Goal: Transaction & Acquisition: Book appointment/travel/reservation

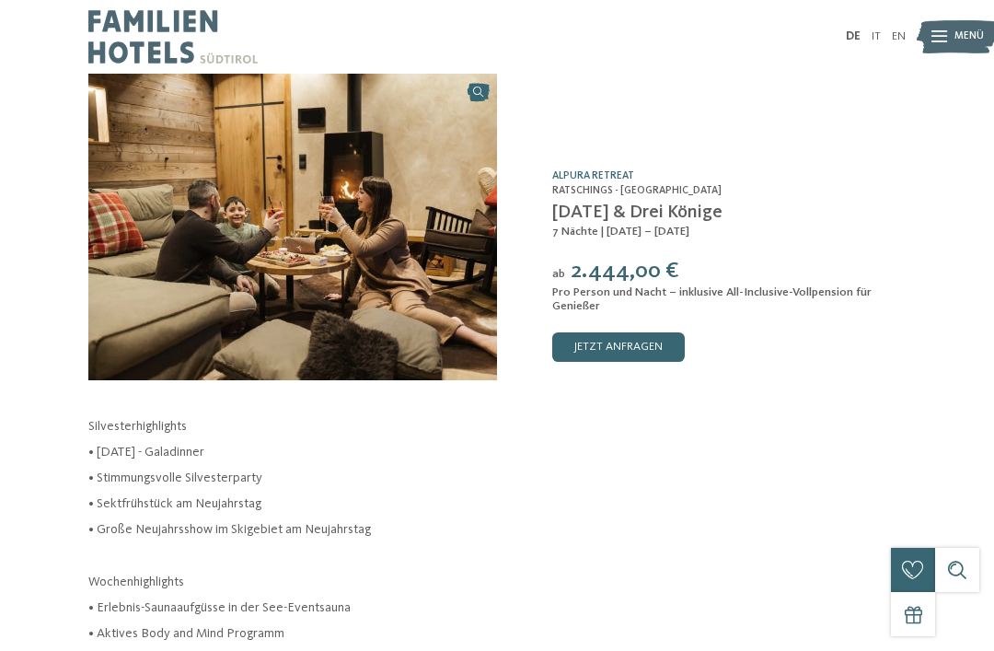
click at [951, 28] on img at bounding box center [956, 37] width 81 height 40
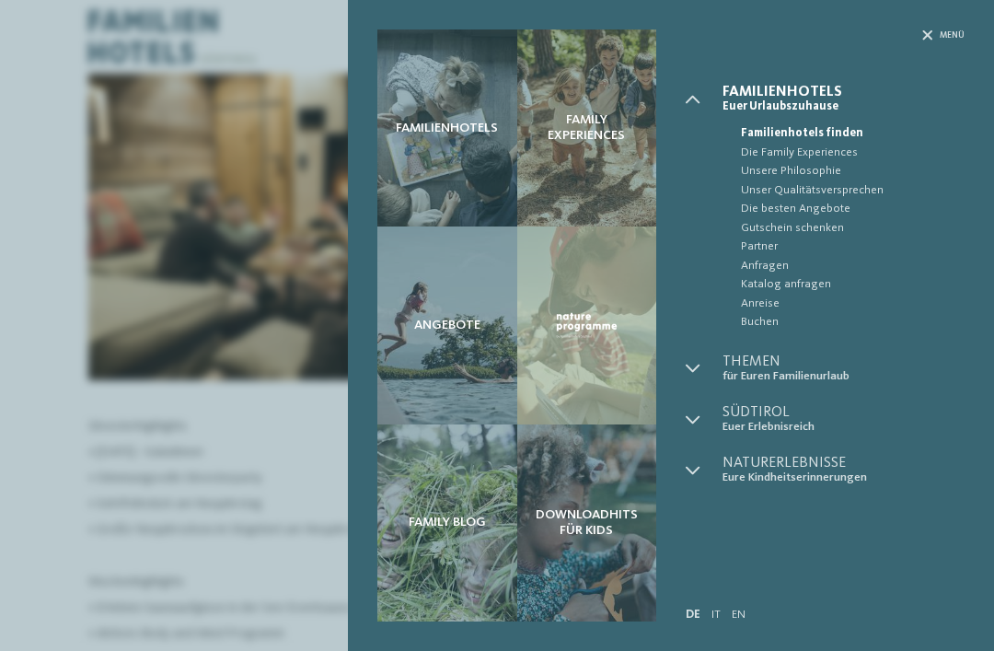
click at [452, 136] on span "Familienhotels" at bounding box center [447, 129] width 102 height 16
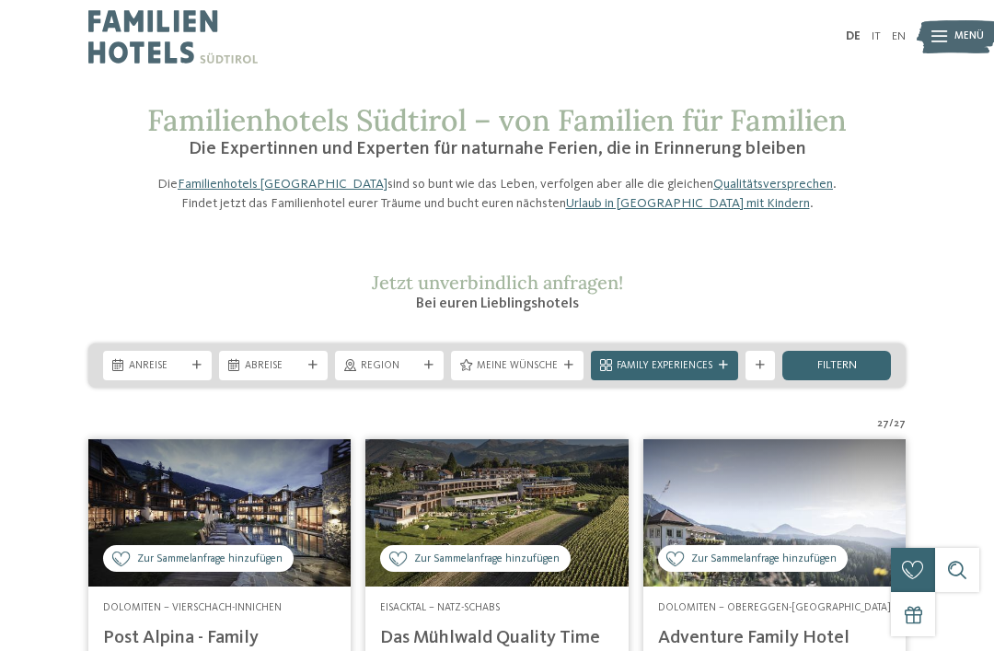
click at [195, 370] on icon at bounding box center [196, 365] width 9 height 9
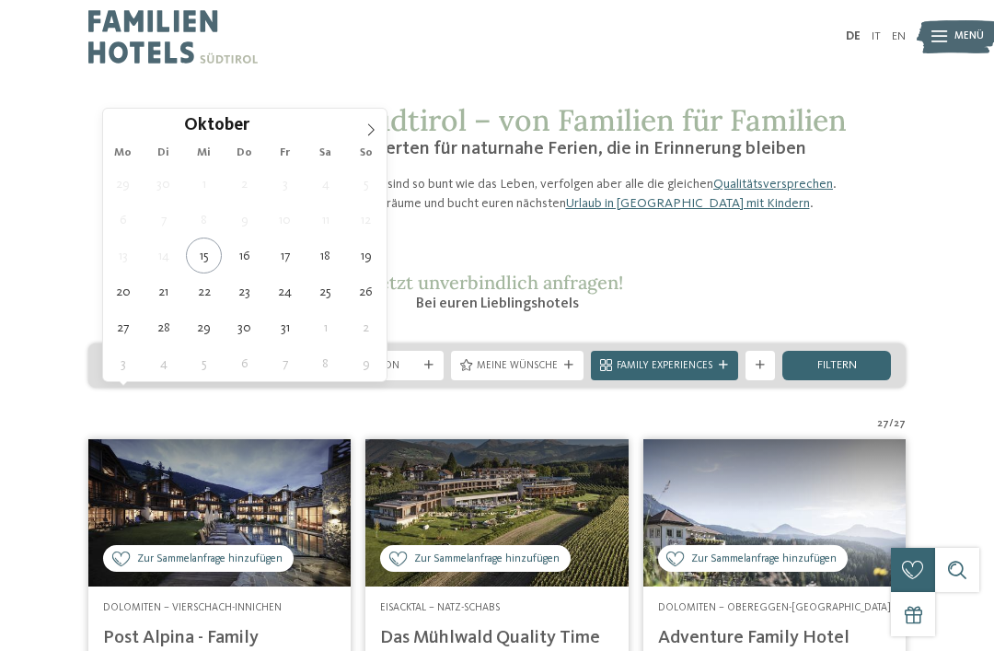
click at [371, 137] on span at bounding box center [370, 124] width 31 height 31
click at [371, 135] on icon at bounding box center [370, 129] width 13 height 13
type div "27.12.2025"
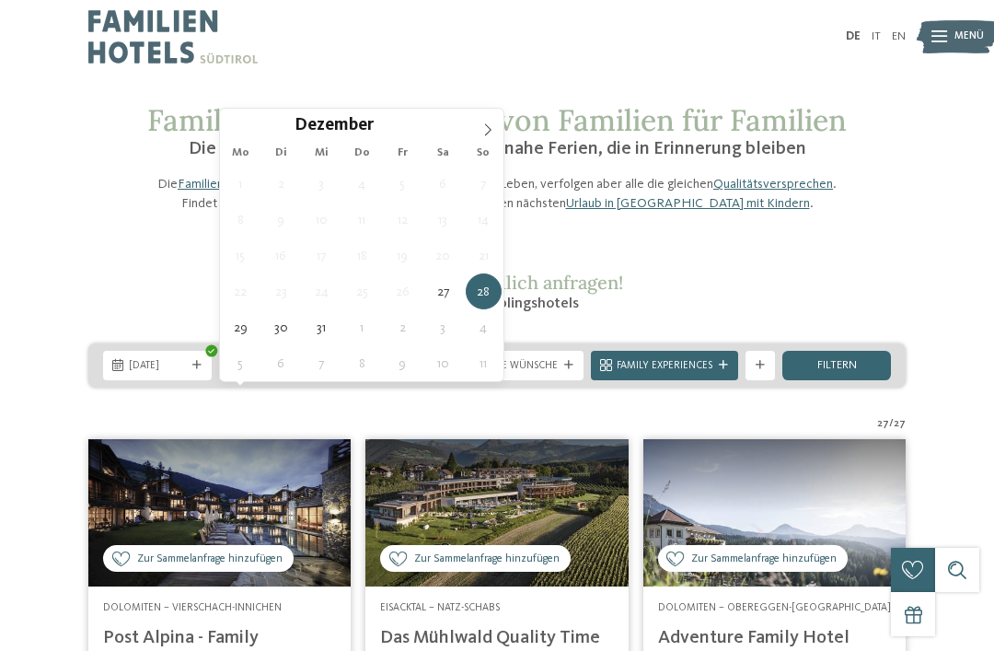
click at [488, 132] on icon at bounding box center [487, 129] width 13 height 13
type input "****"
type div "03.01.2026"
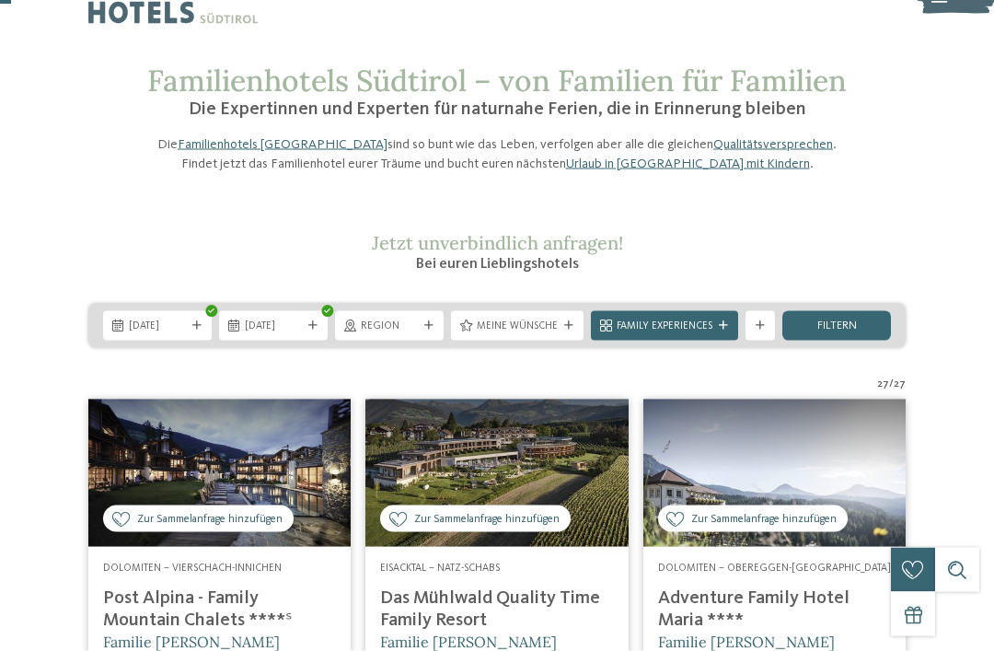
scroll to position [78, 0]
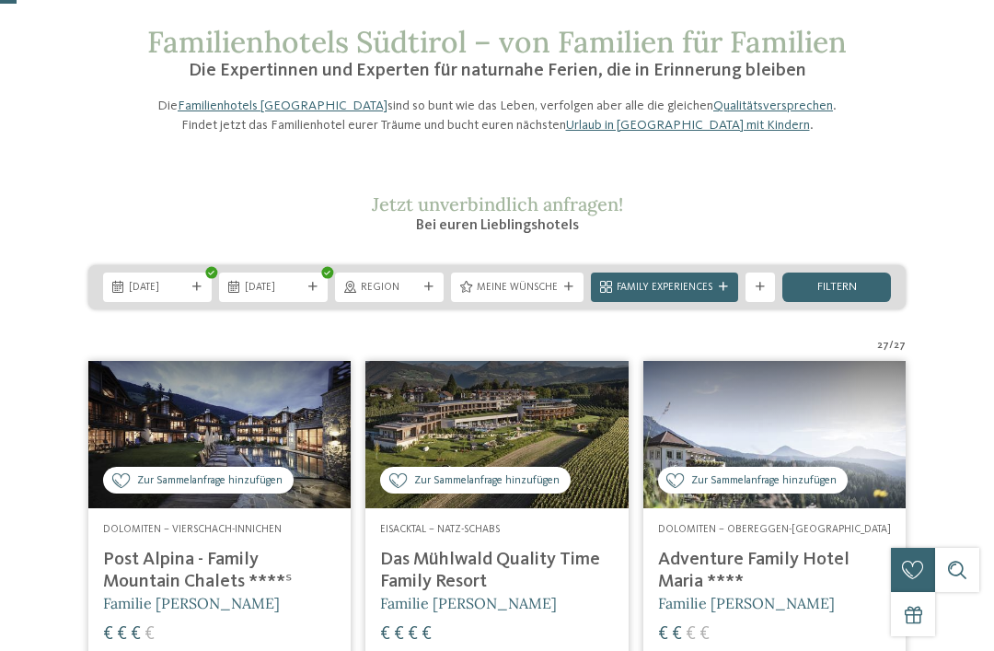
click at [837, 294] on span "filtern" at bounding box center [837, 288] width 40 height 12
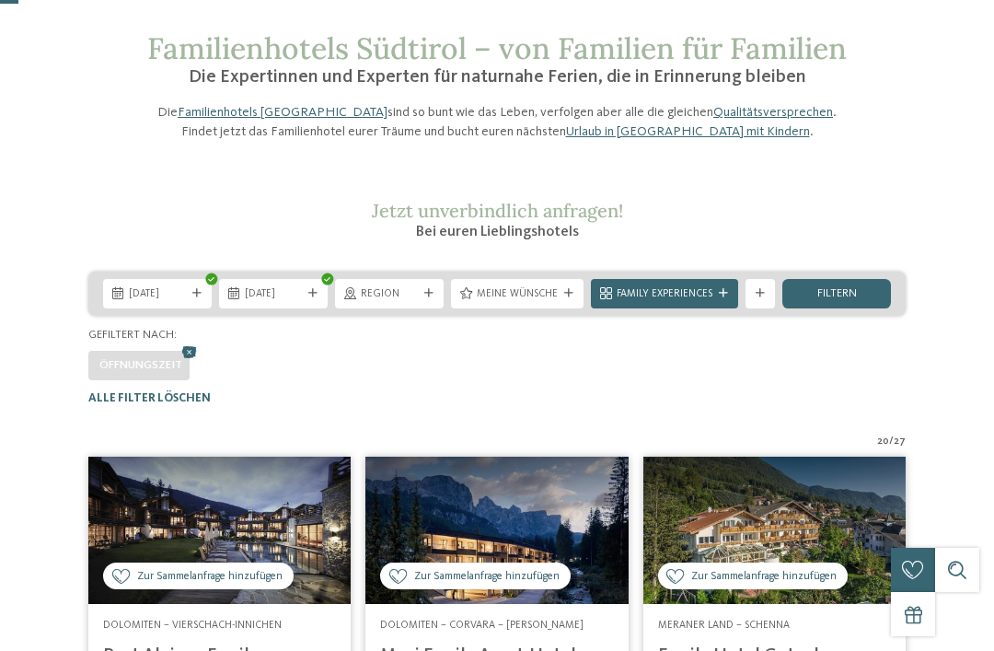
scroll to position [71, 0]
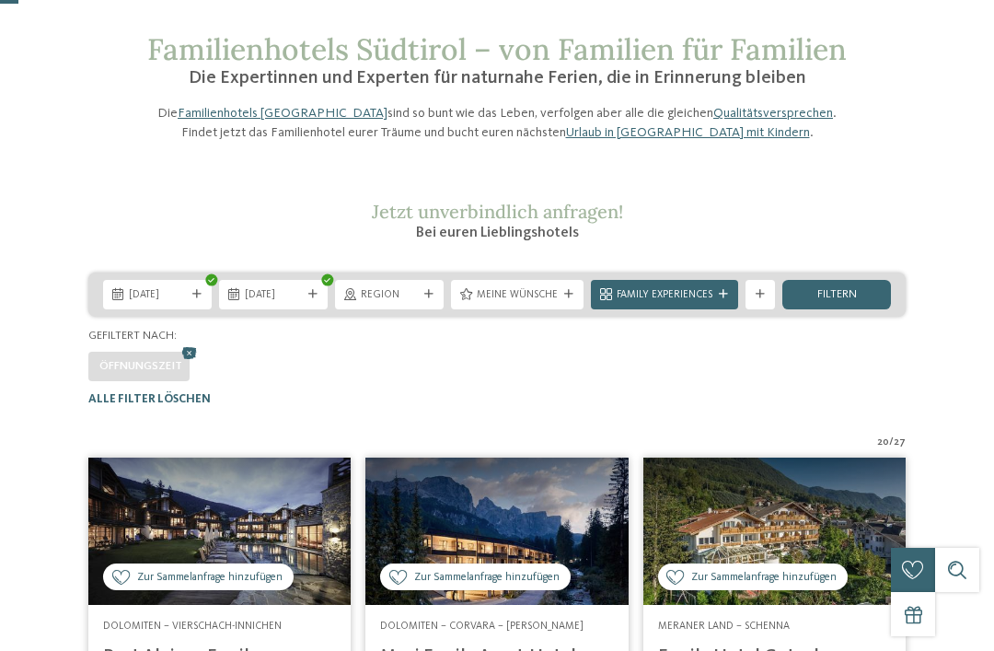
click at [536, 303] on span "Meine Wünsche" at bounding box center [517, 295] width 81 height 15
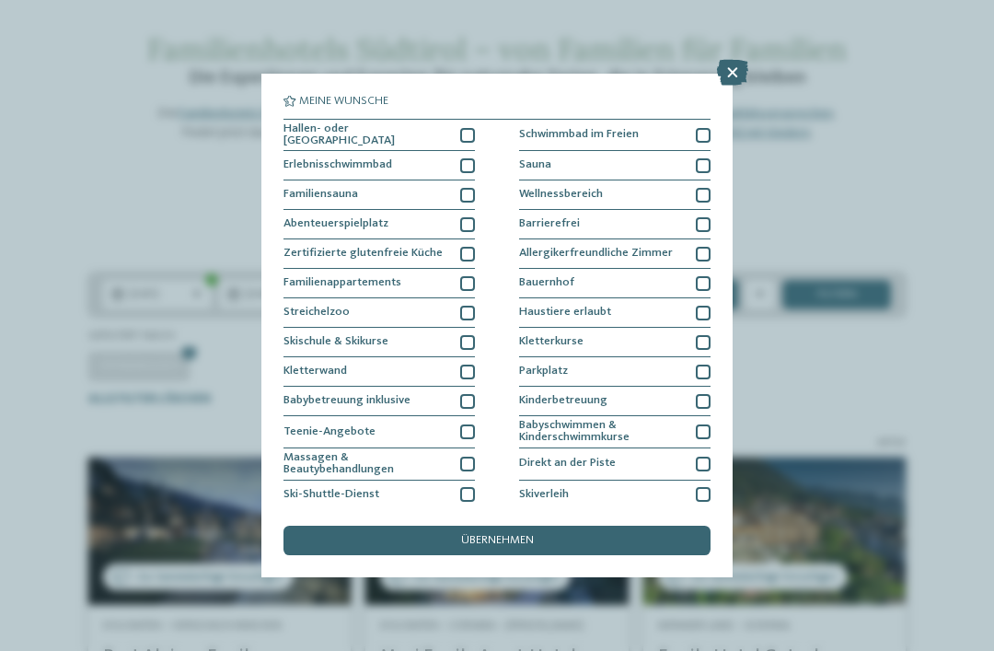
click at [723, 78] on icon at bounding box center [732, 73] width 31 height 26
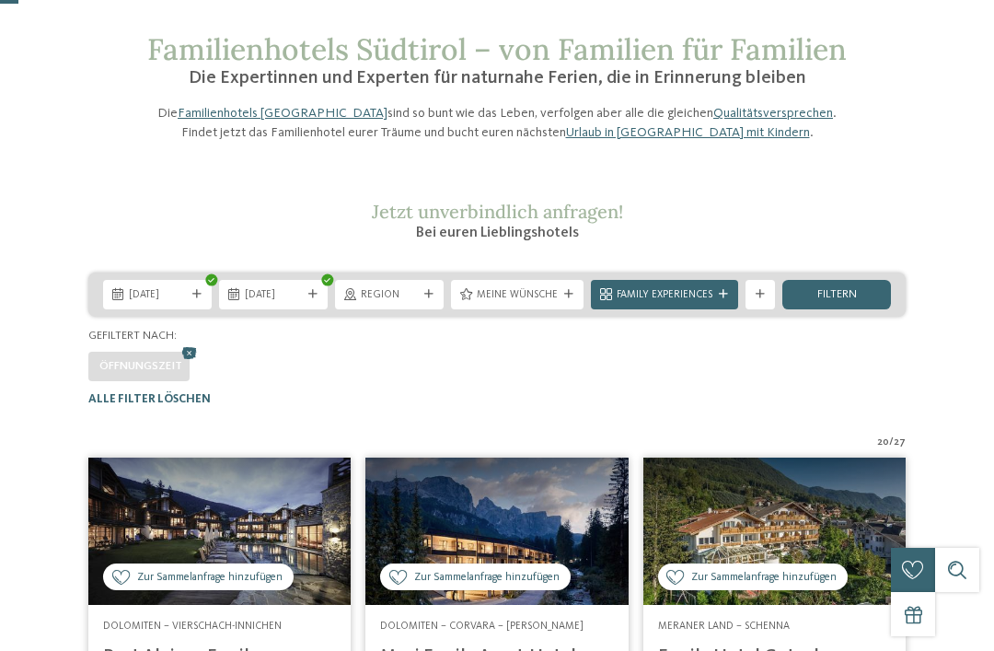
click at [426, 309] on div "Region" at bounding box center [389, 294] width 109 height 29
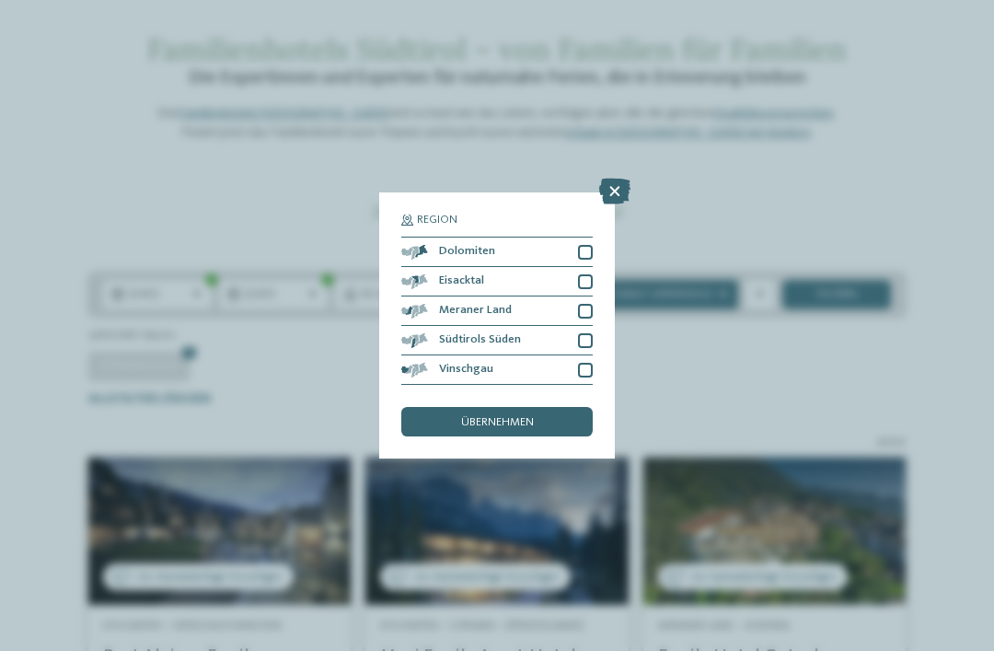
click at [952, 280] on div "Region Dolomiten" at bounding box center [497, 325] width 994 height 651
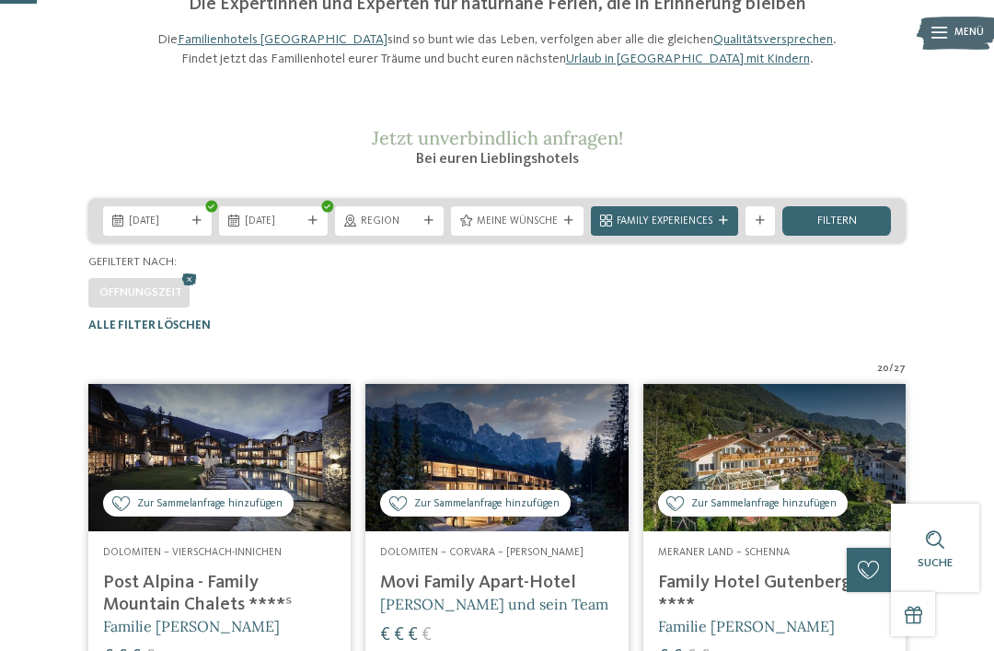
scroll to position [0, 0]
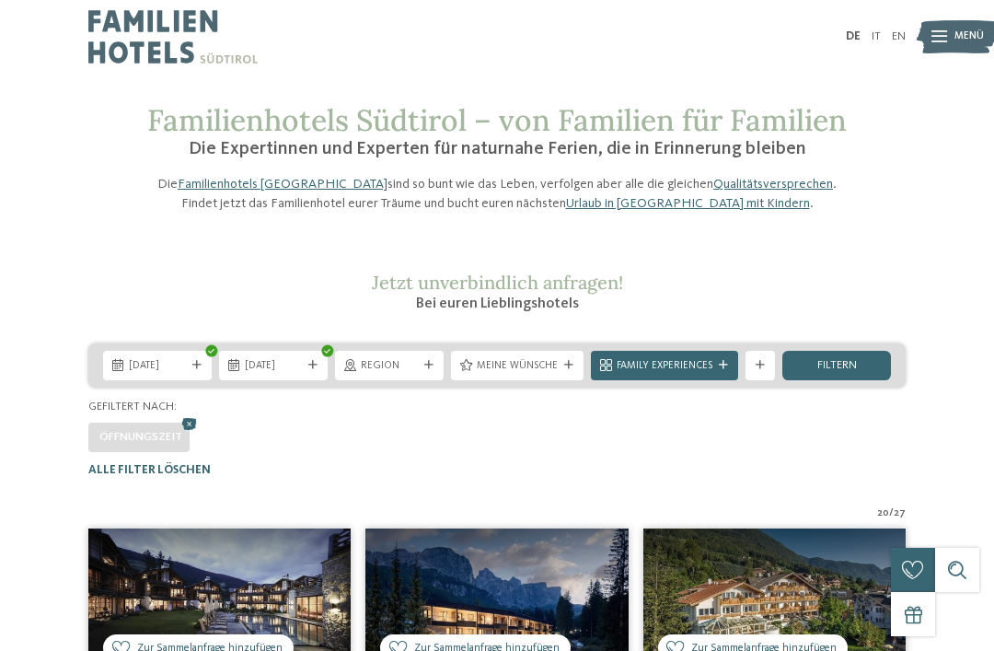
click at [528, 374] on span "Meine Wünsche" at bounding box center [517, 366] width 81 height 15
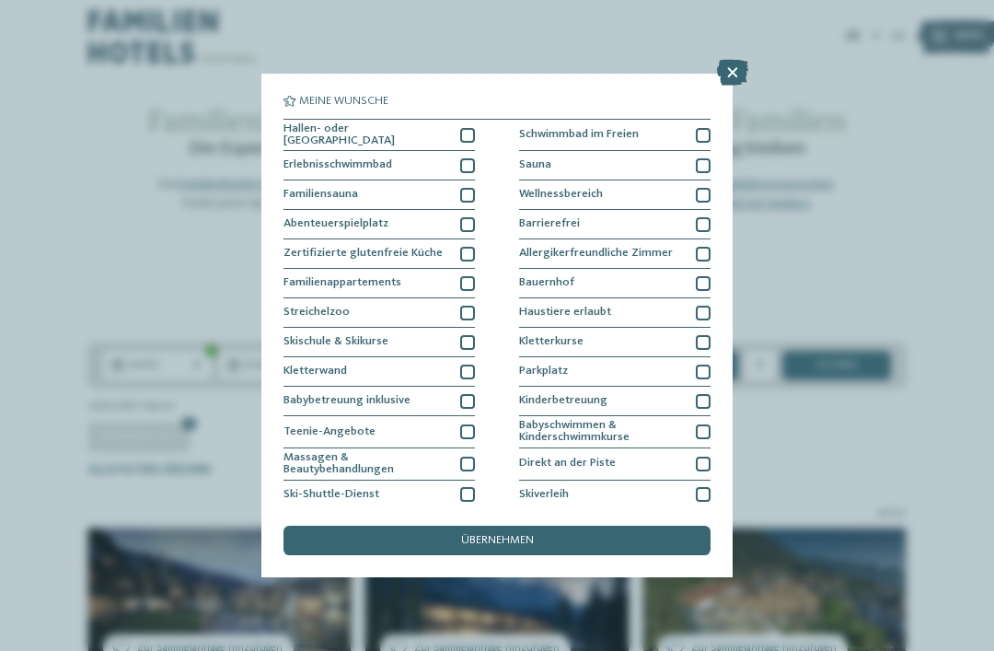
click at [444, 353] on div "Skischule & Skikurse" at bounding box center [378, 342] width 191 height 29
click at [616, 525] on div "übernehmen" at bounding box center [496, 539] width 427 height 29
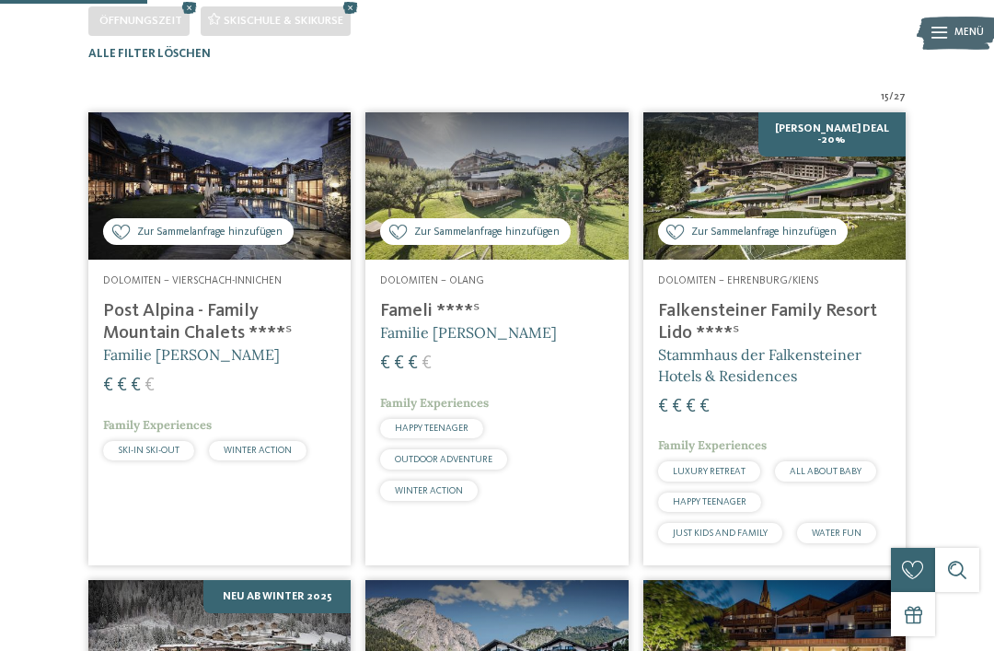
scroll to position [451, 0]
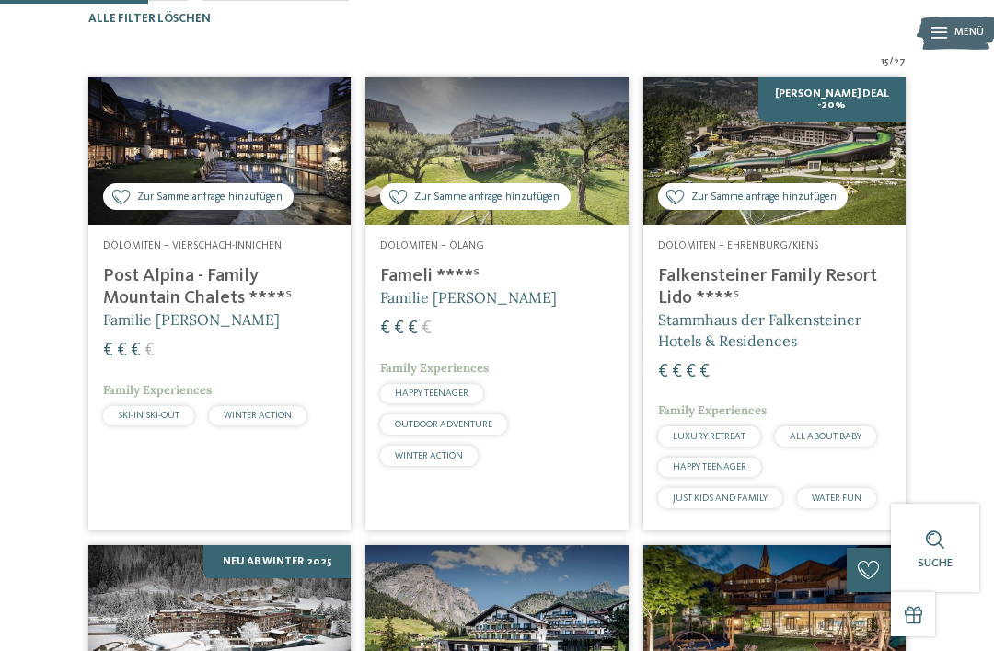
click at [127, 204] on icon at bounding box center [120, 197] width 17 height 15
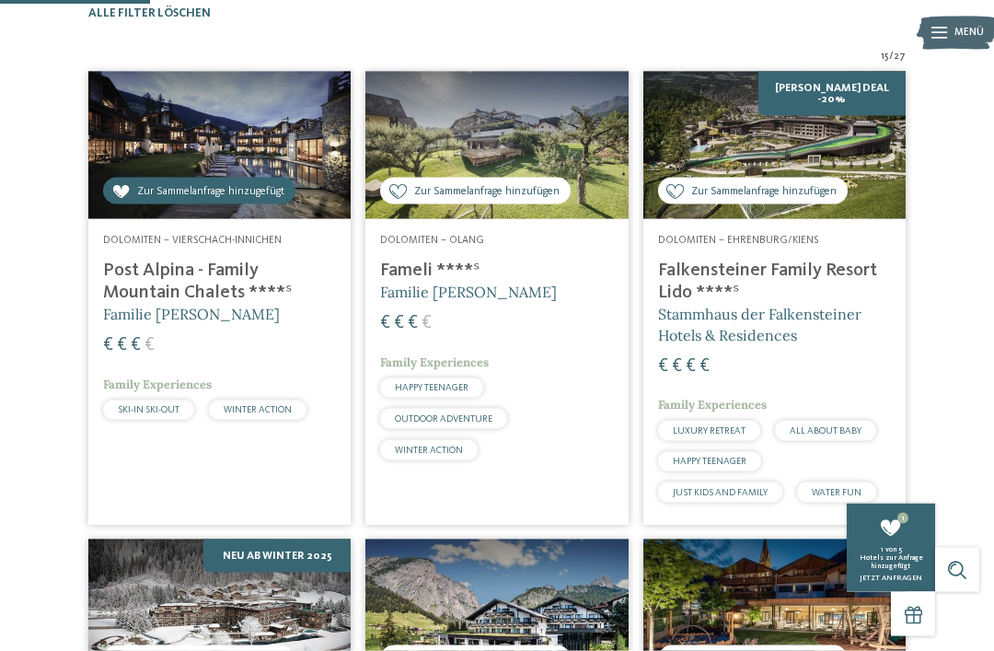
scroll to position [471, 0]
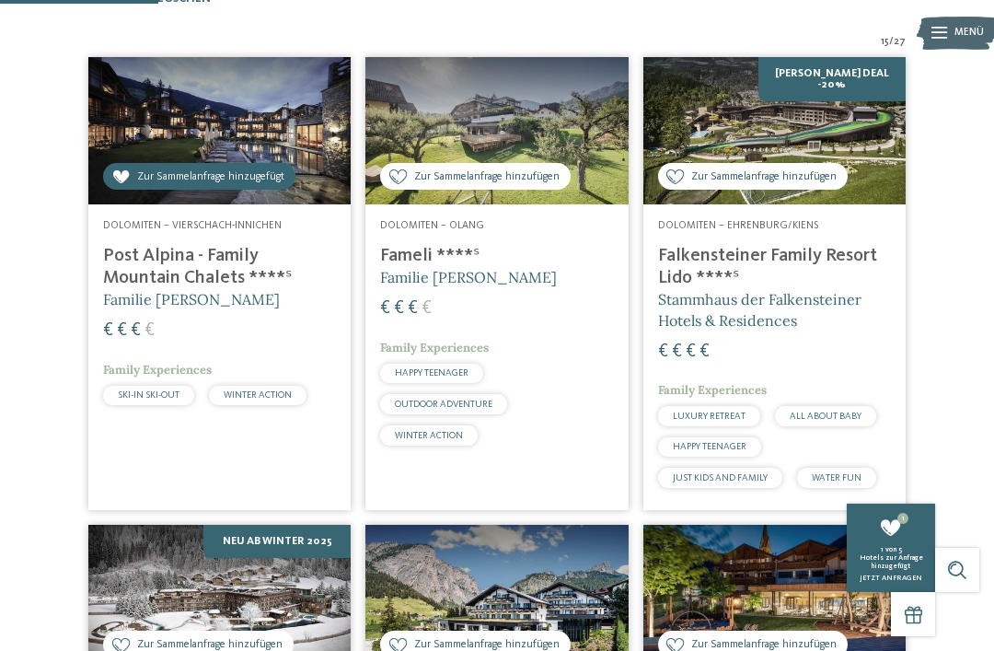
click at [800, 185] on span "Zur Sammelanfrage hinzufügen" at bounding box center [763, 177] width 145 height 16
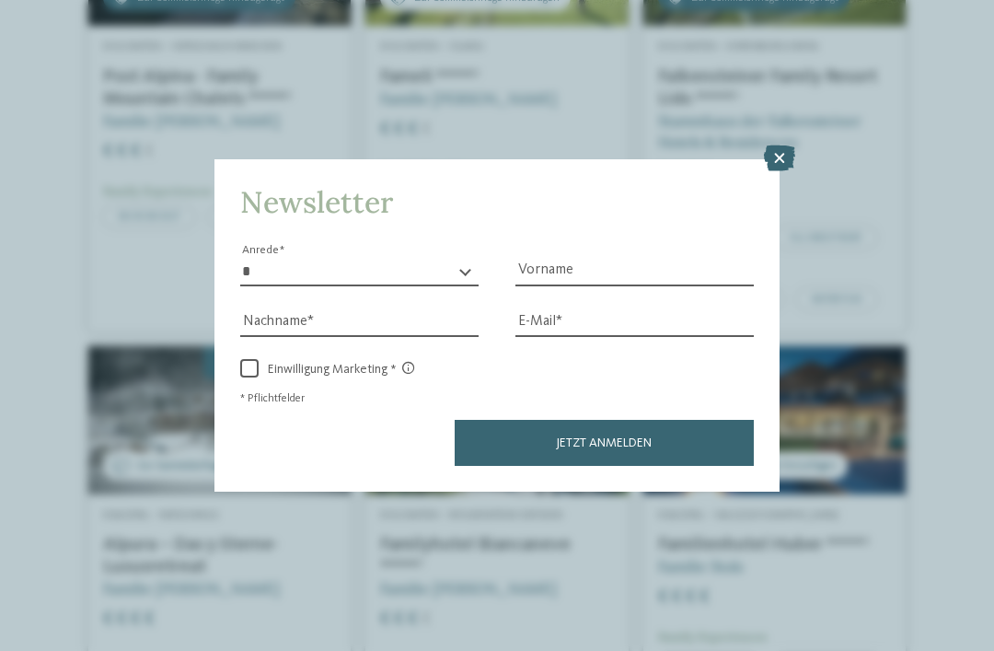
scroll to position [648, 0]
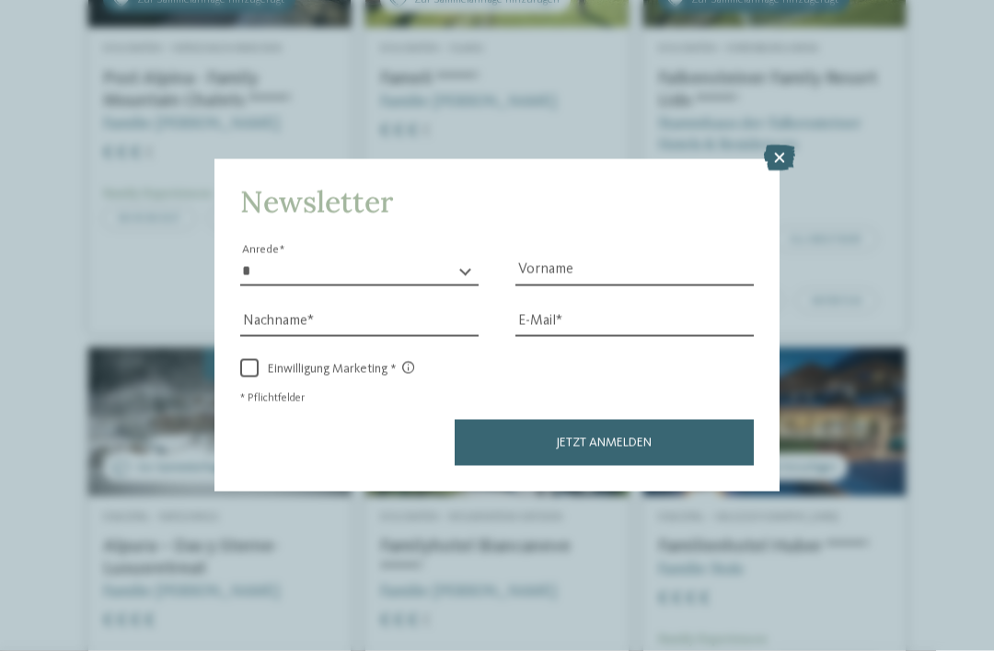
click at [770, 145] on icon at bounding box center [779, 158] width 31 height 26
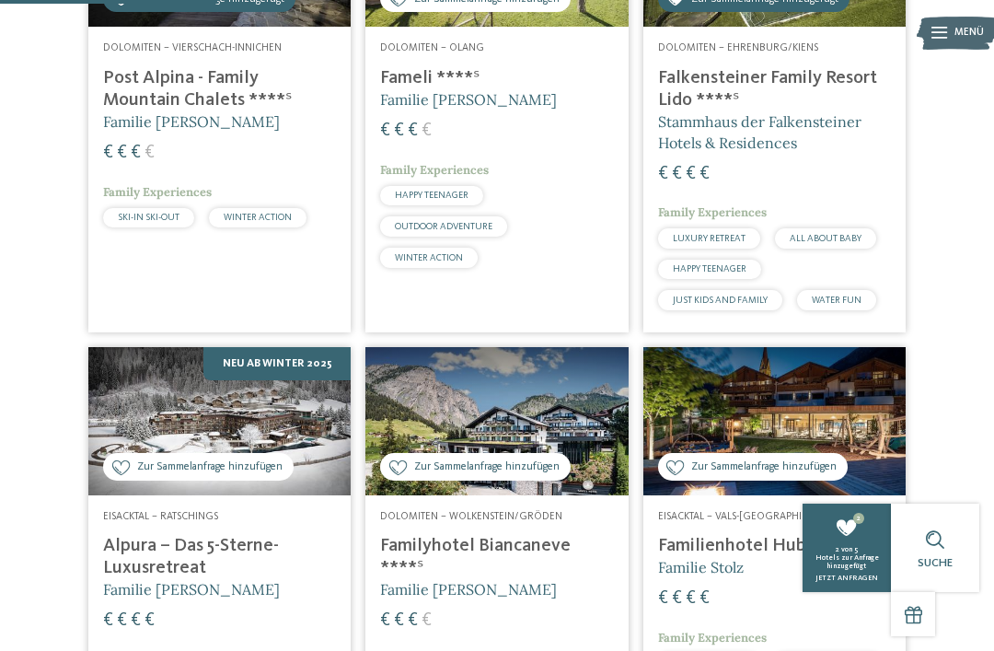
click at [272, 480] on div "Zur Sammelanfrage hinzufügen Zur Sammelanfrage hinzugefügt" at bounding box center [198, 467] width 190 height 28
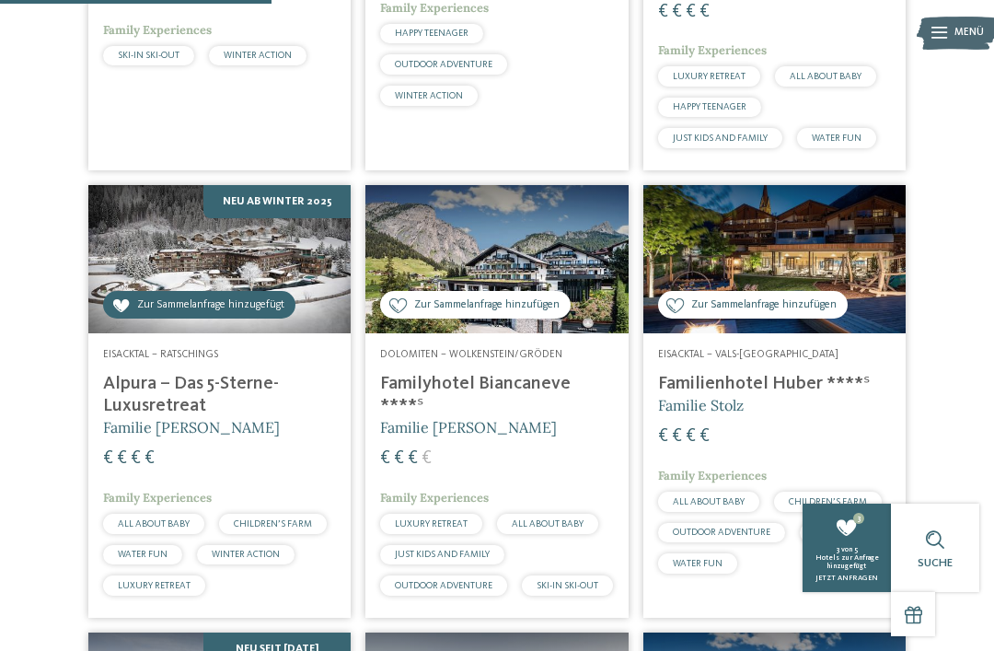
scroll to position [812, 0]
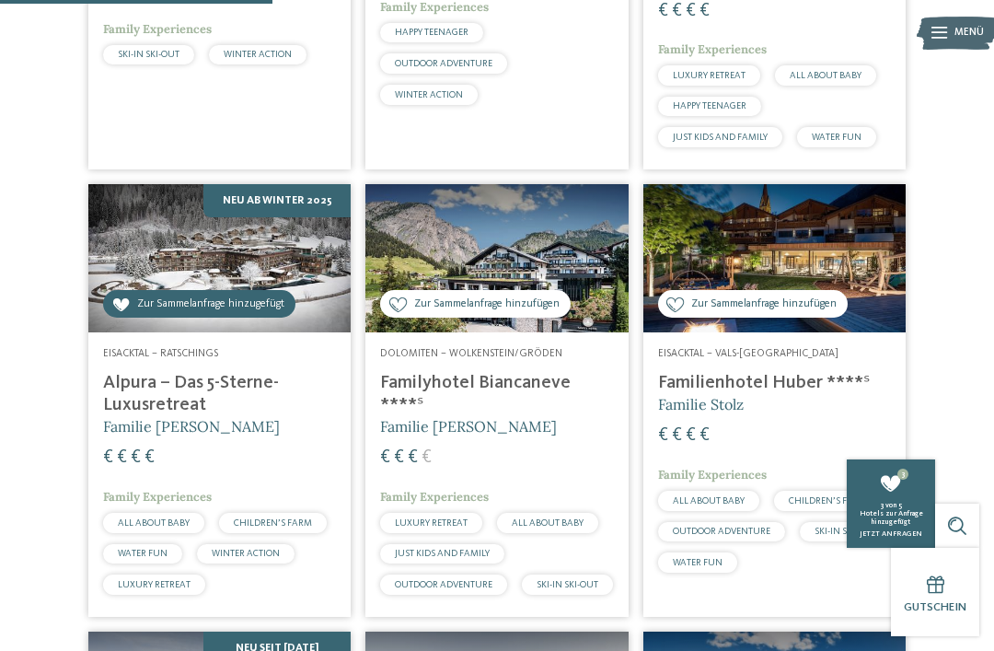
click at [554, 312] on span "Zur Sammelanfrage hinzufügen" at bounding box center [486, 304] width 145 height 16
click at [791, 312] on span "Zur Sammelanfrage hinzufügen" at bounding box center [763, 304] width 145 height 16
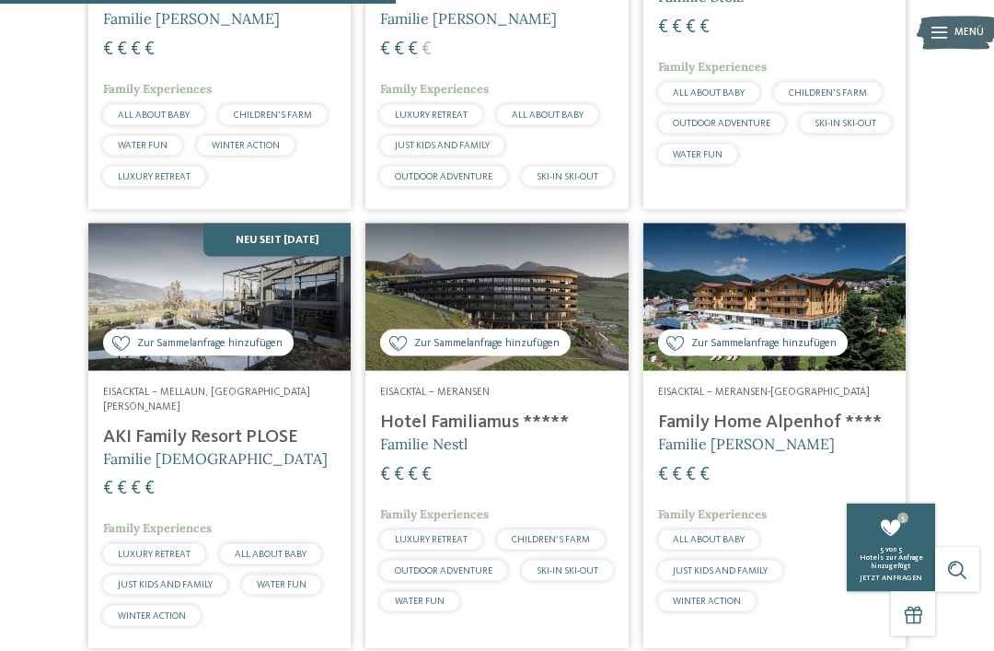
scroll to position [1274, 0]
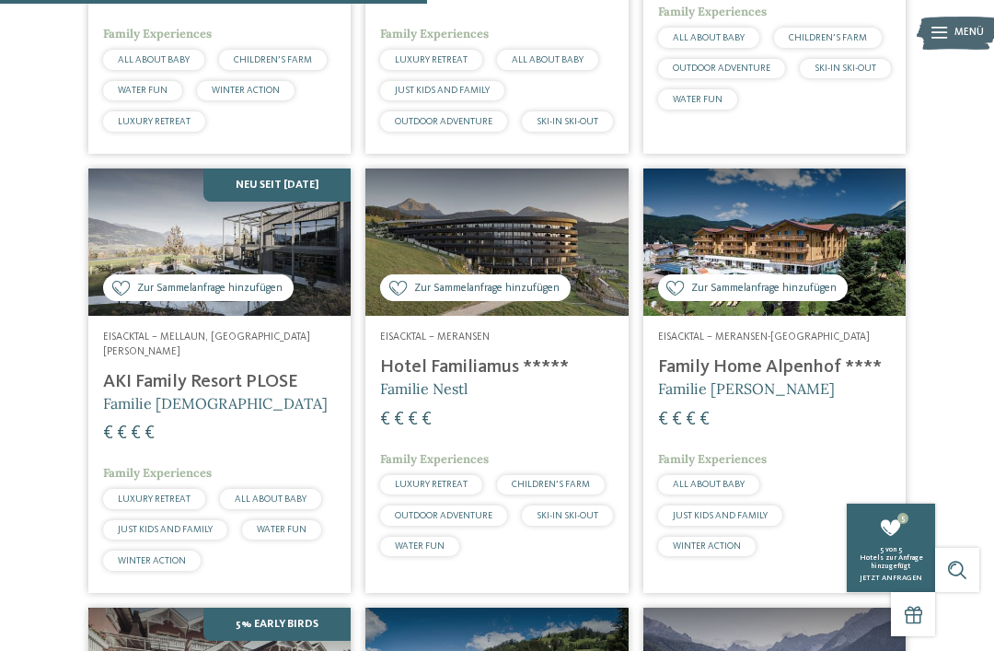
click at [785, 296] on span "Zur Sammelanfrage hinzufügen" at bounding box center [763, 289] width 145 height 16
click at [474, 296] on span "Zur Sammelanfrage hinzufügen" at bounding box center [486, 289] width 145 height 16
click at [231, 296] on span "Zur Sammelanfrage hinzufügen" at bounding box center [209, 289] width 145 height 16
click at [207, 316] on img at bounding box center [219, 241] width 262 height 147
click at [209, 267] on img at bounding box center [219, 241] width 262 height 147
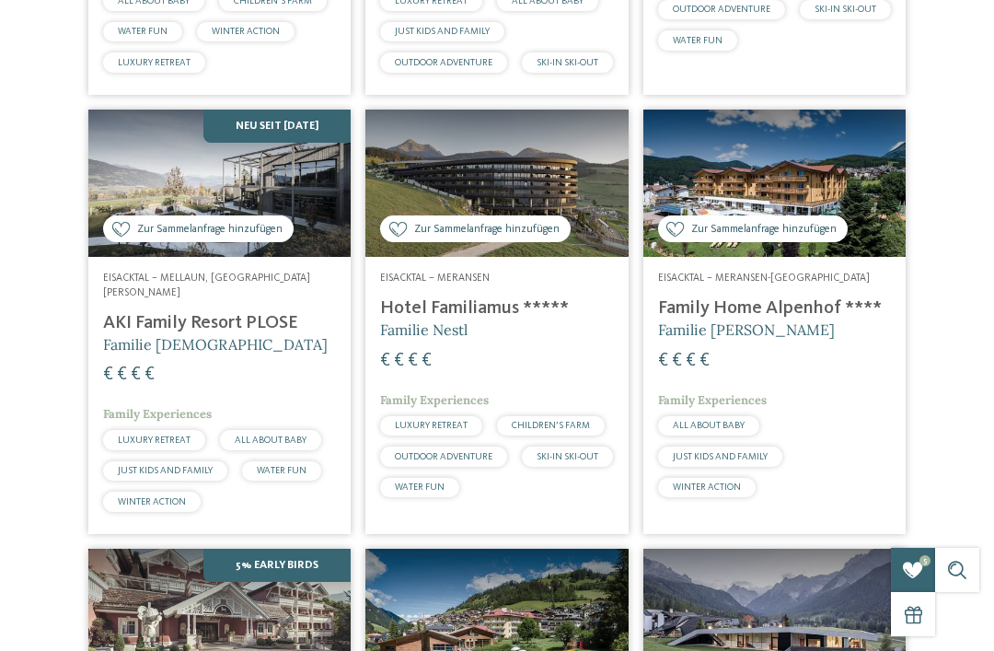
scroll to position [0, 0]
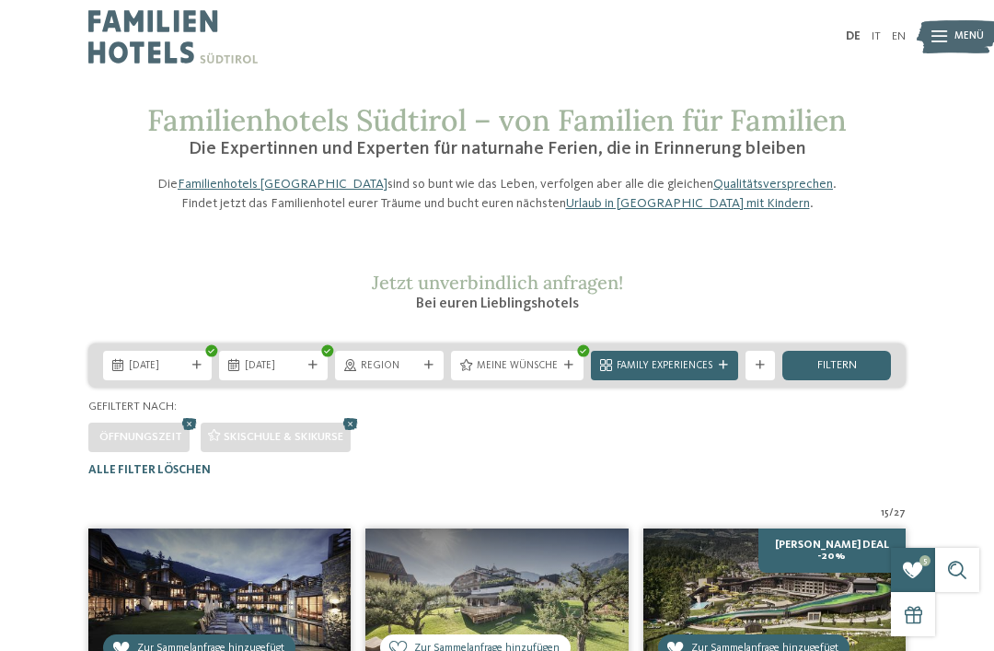
click at [399, 380] on div "Region" at bounding box center [389, 365] width 109 height 29
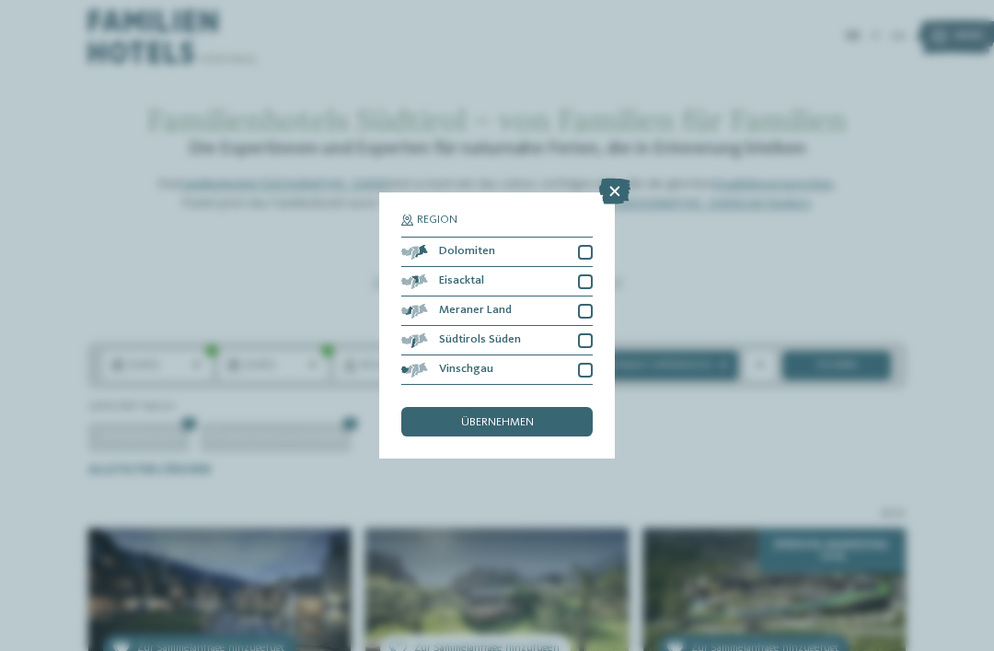
click at [626, 179] on icon at bounding box center [614, 192] width 31 height 26
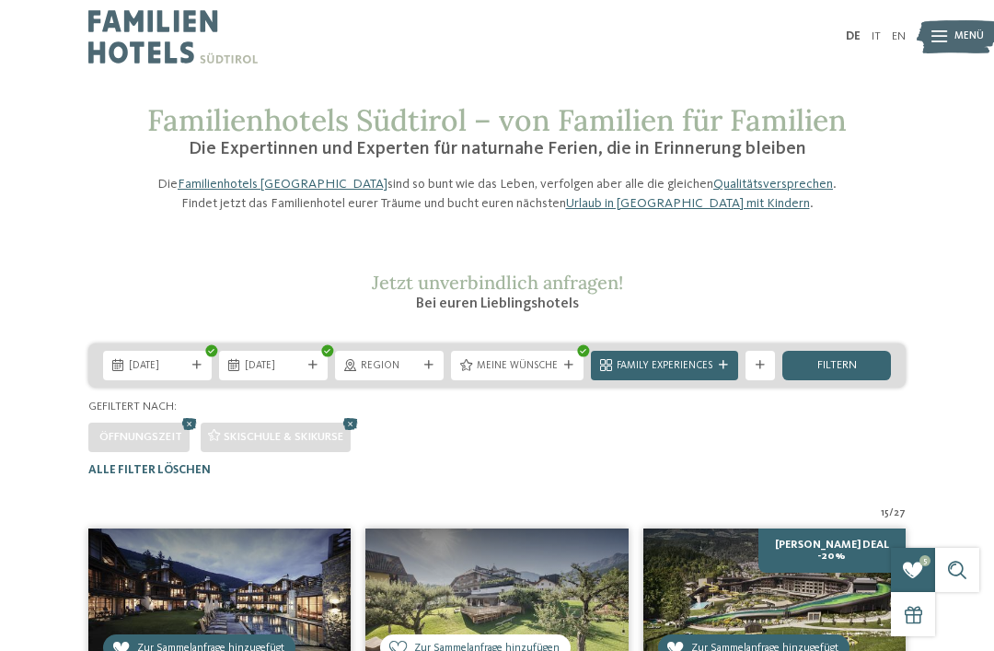
click at [948, 42] on img at bounding box center [956, 37] width 81 height 40
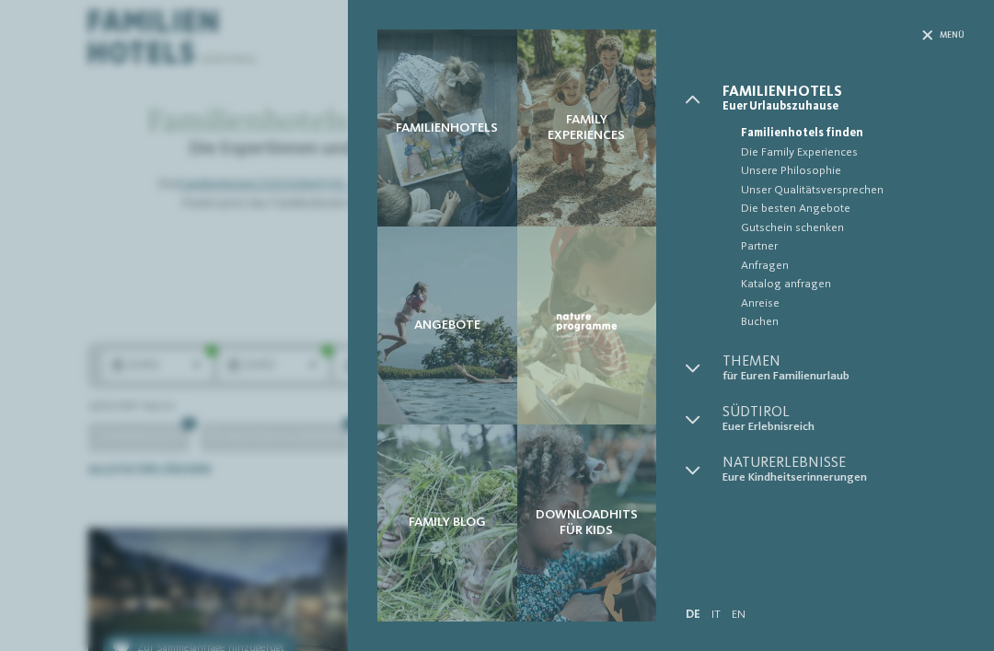
click at [257, 291] on div "Familienhotels Family Experiences Angebote" at bounding box center [497, 325] width 994 height 651
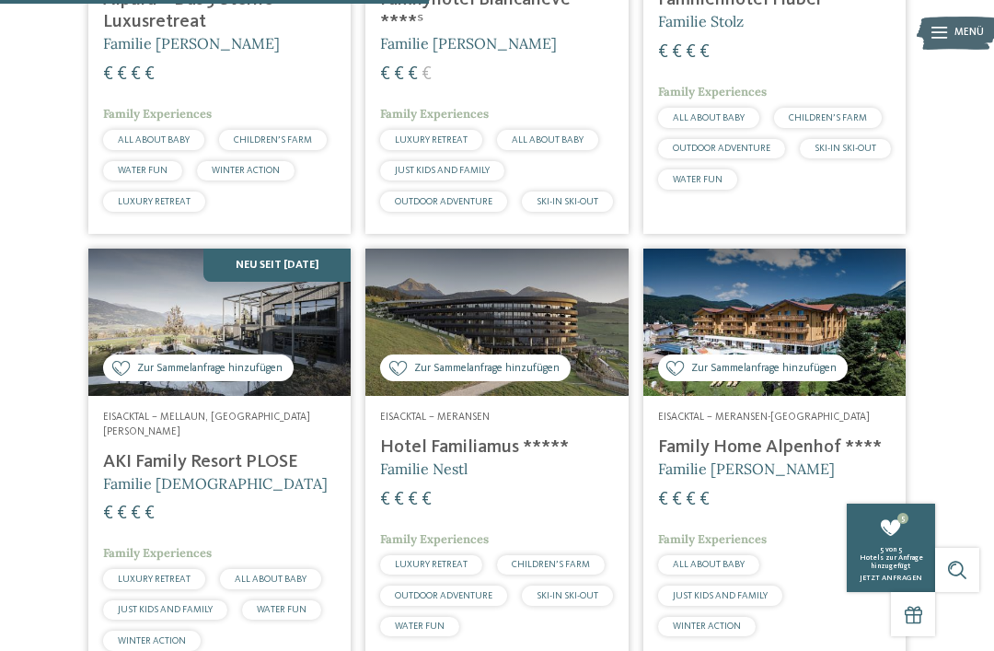
scroll to position [1292, 0]
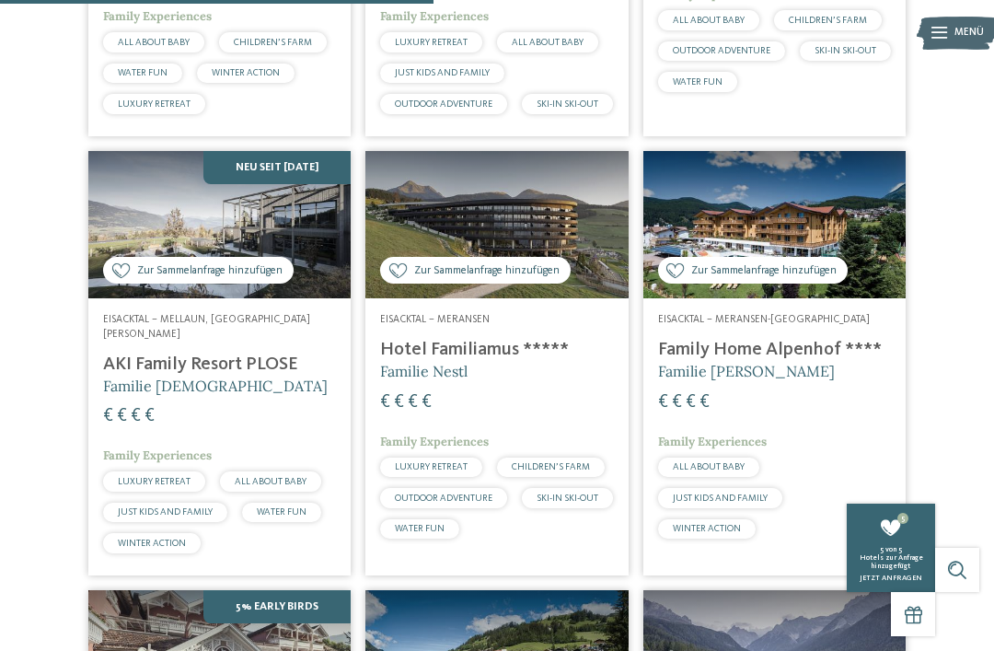
click at [727, 279] on span "Zur Sammelanfrage hinzufügen" at bounding box center [763, 271] width 145 height 16
click at [740, 279] on span "Zur Sammelanfrage hinzufügen" at bounding box center [763, 271] width 145 height 16
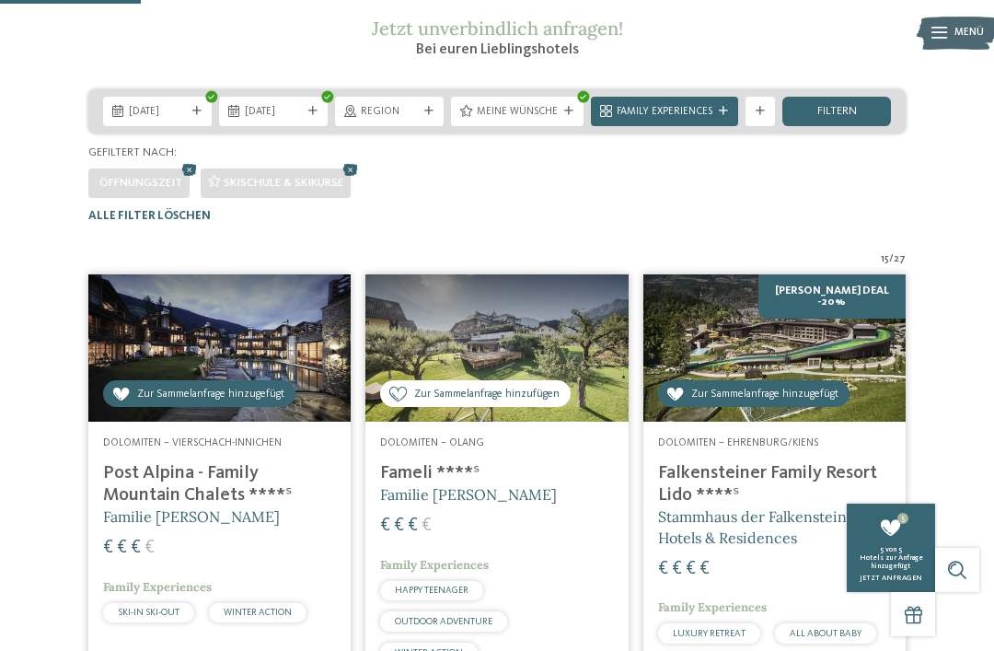
scroll to position [0, 0]
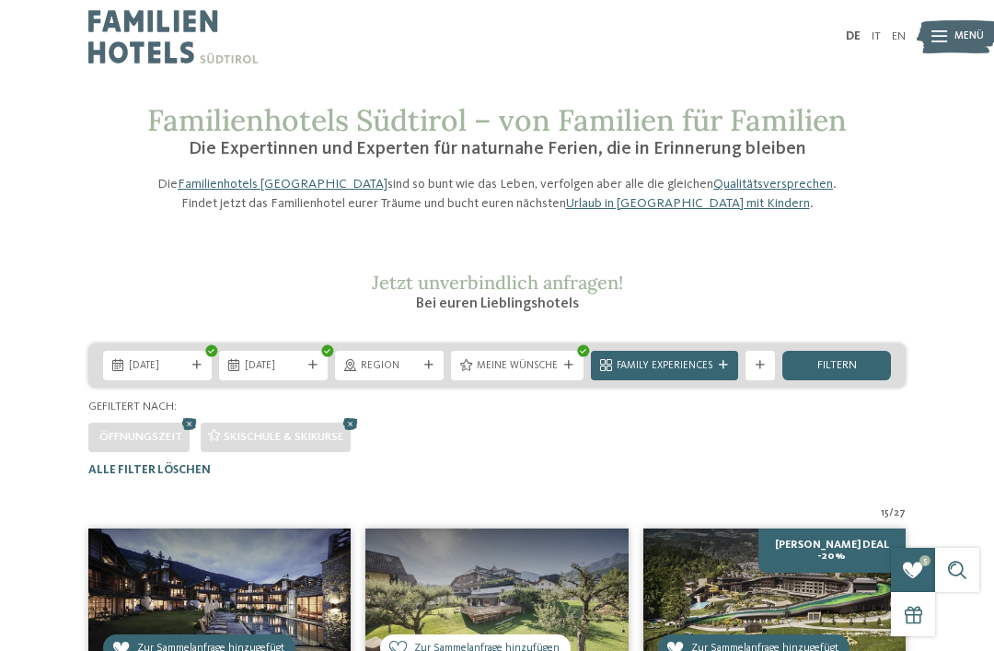
click at [398, 374] on span "Region" at bounding box center [389, 366] width 57 height 15
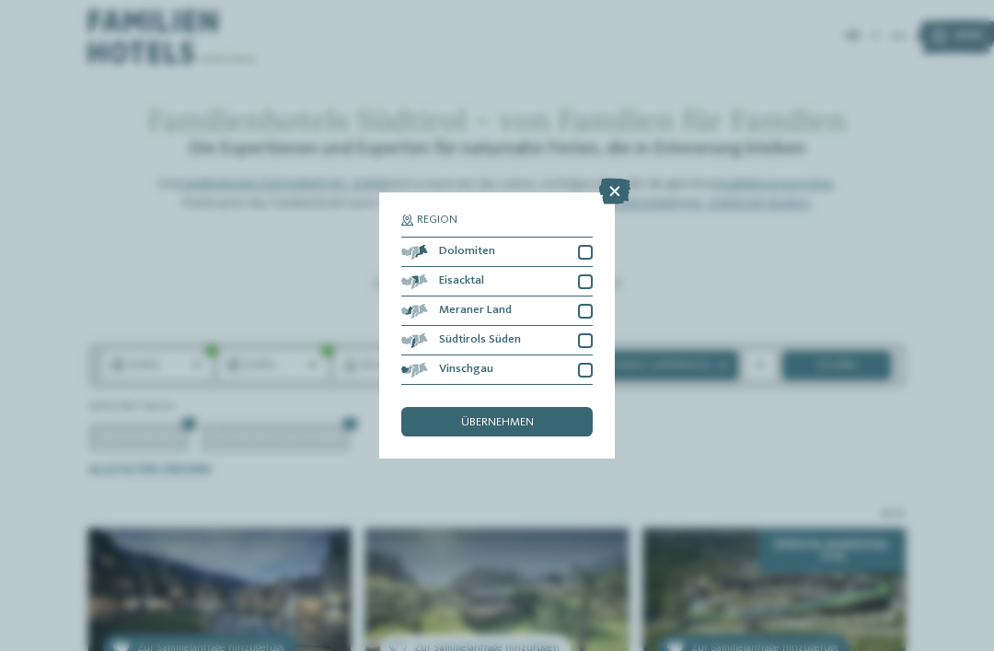
click at [687, 2] on div "Region Dolomiten" at bounding box center [497, 325] width 994 height 651
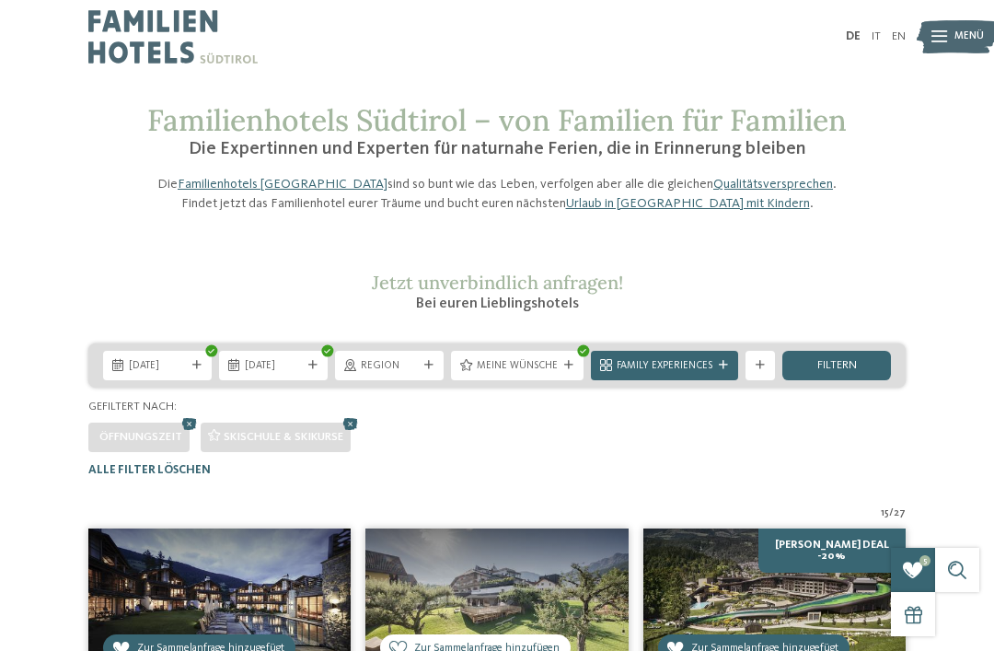
click at [683, 6] on div "DE IT EN Menü" at bounding box center [701, 37] width 409 height 74
click at [418, 374] on span "Region" at bounding box center [389, 366] width 57 height 15
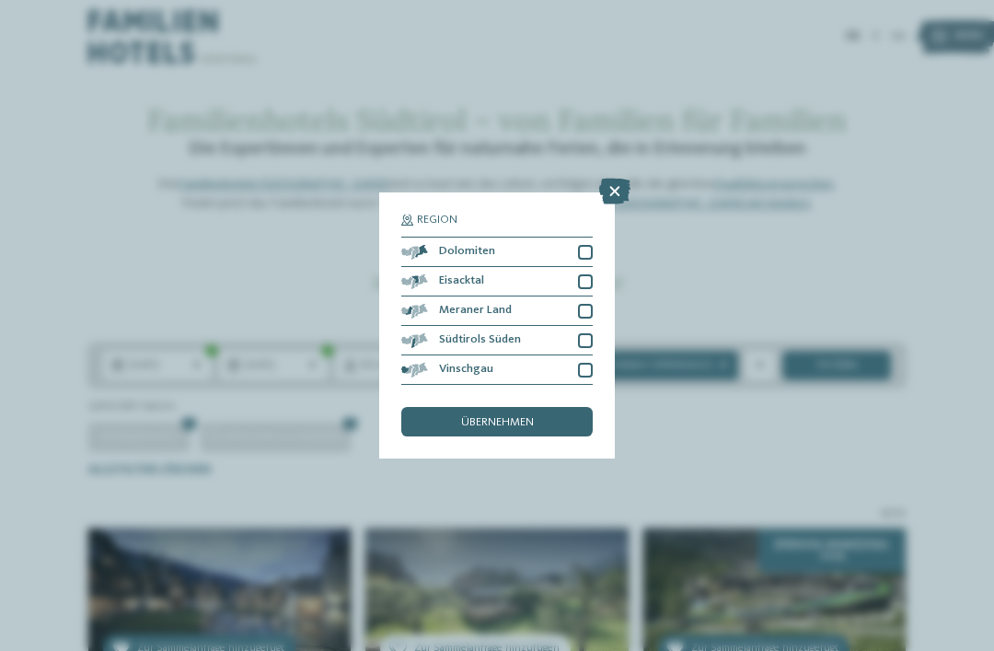
click at [587, 237] on div "Dolomiten" at bounding box center [496, 251] width 191 height 29
click at [547, 407] on div "übernehmen" at bounding box center [496, 421] width 191 height 29
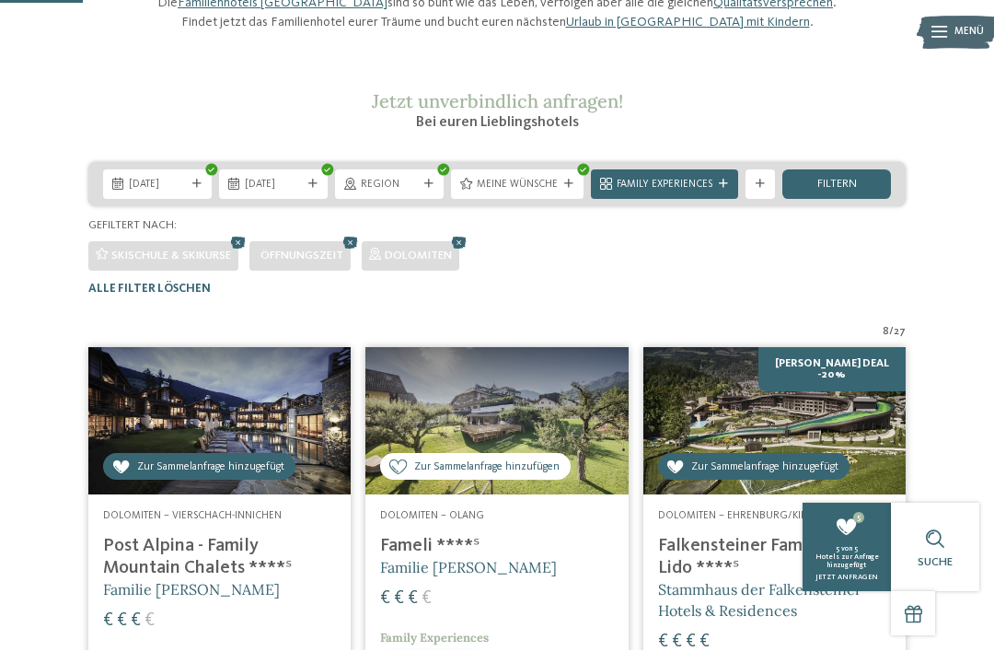
scroll to position [183, 0]
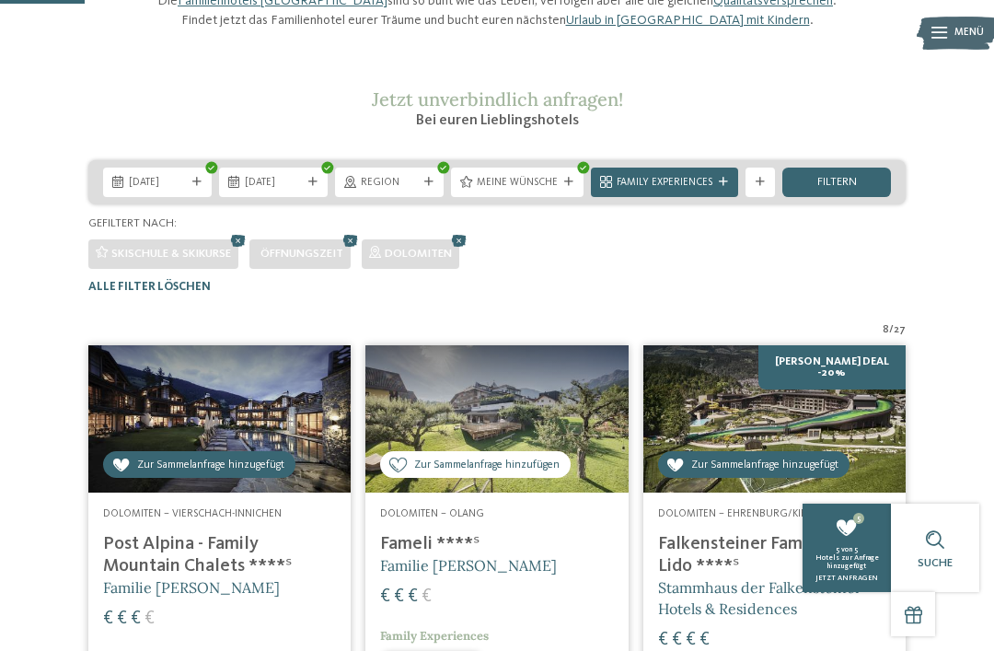
click at [547, 197] on div "Meine Wünsche" at bounding box center [517, 181] width 133 height 29
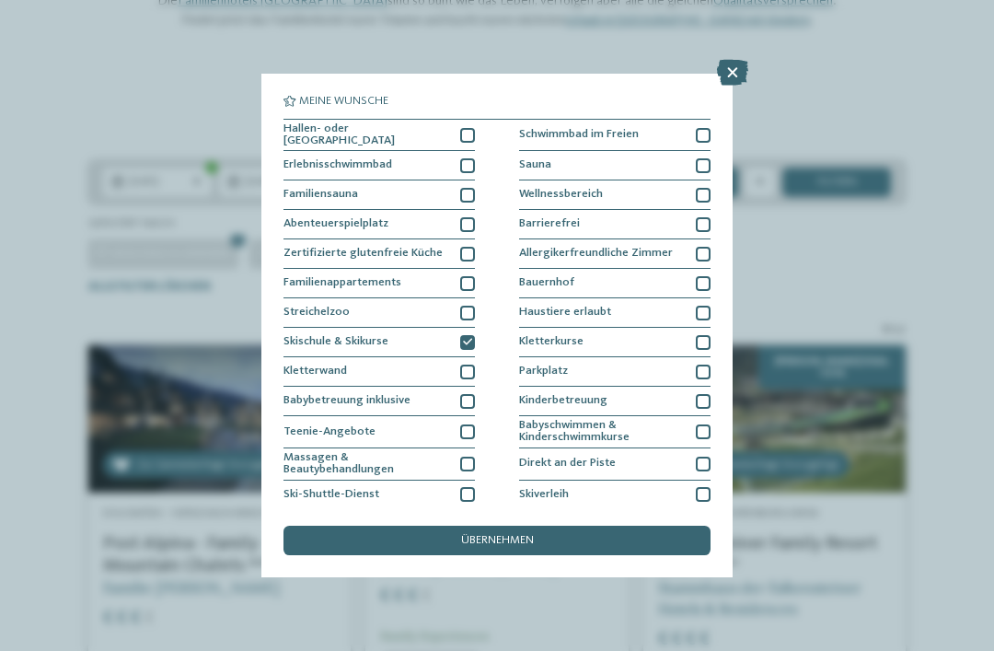
click at [564, 525] on div "übernehmen" at bounding box center [496, 539] width 427 height 29
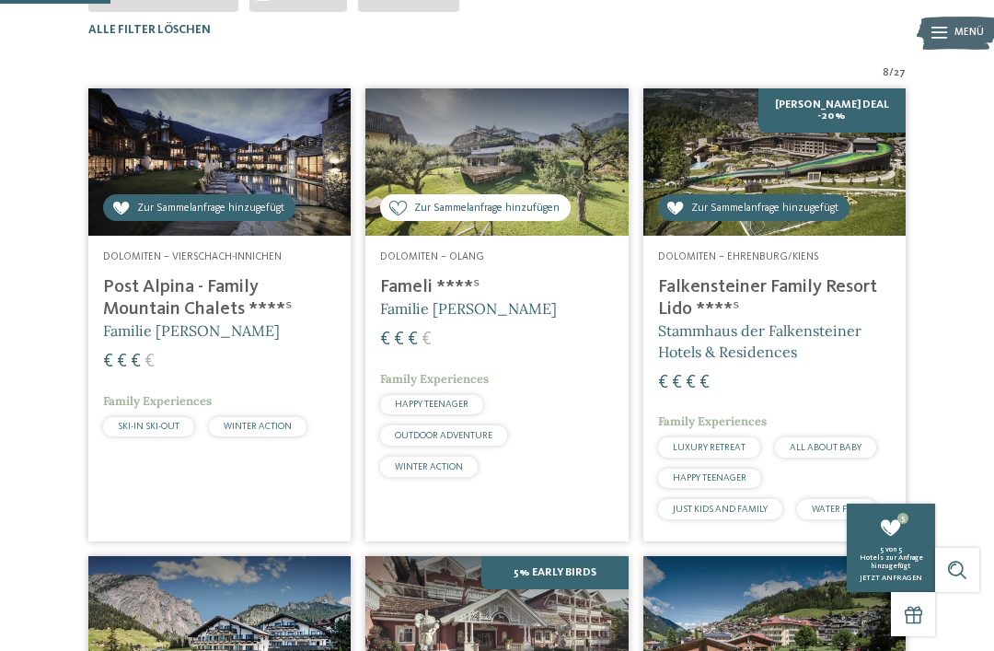
scroll to position [451, 0]
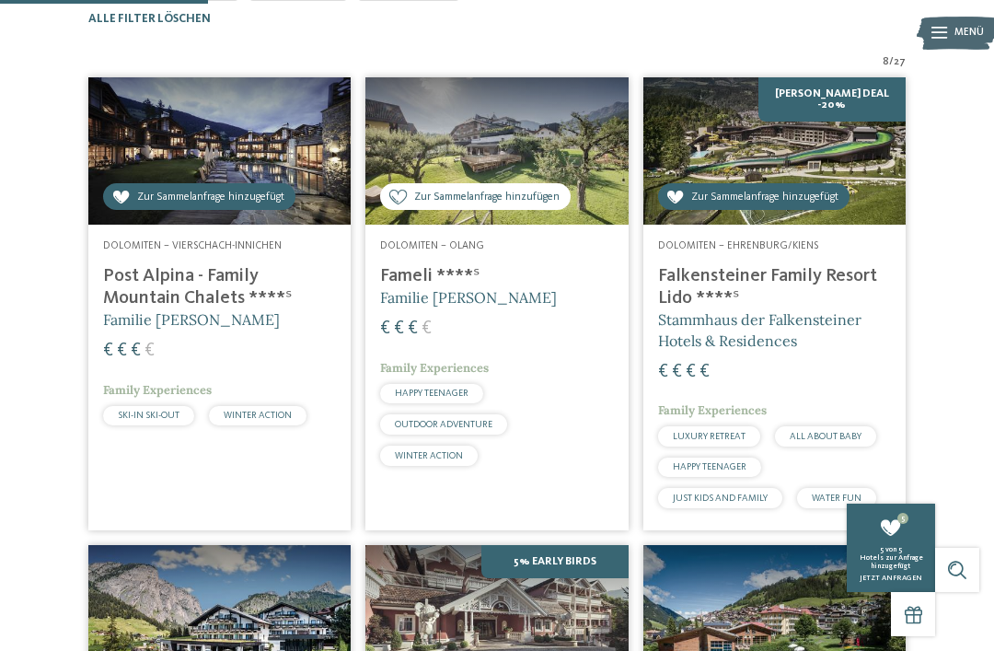
click at [774, 205] on span "Zur Sammelanfrage hinzugefügt" at bounding box center [764, 198] width 147 height 16
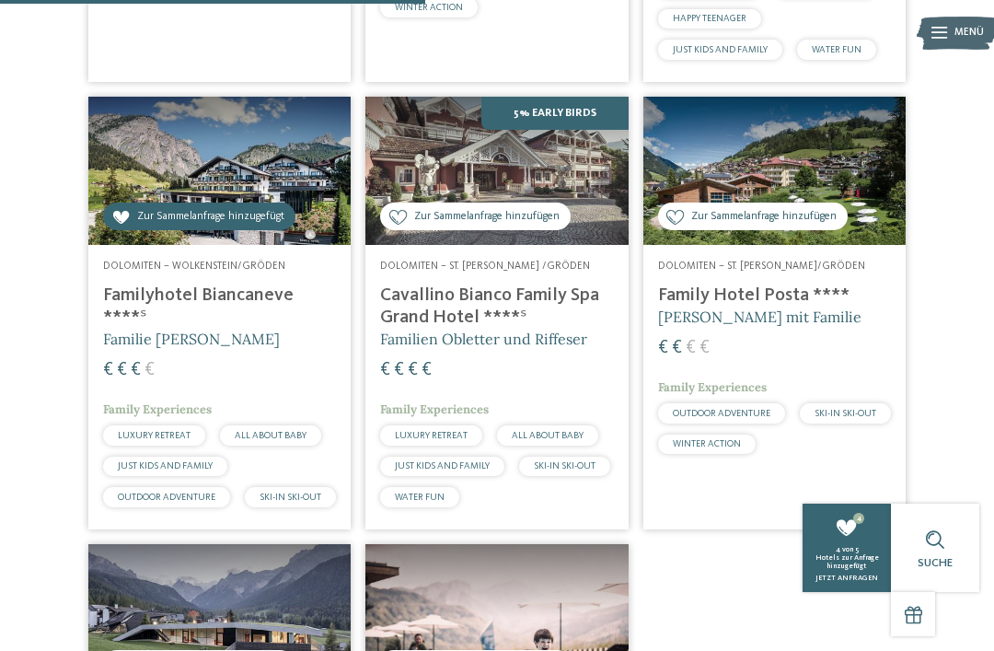
scroll to position [901, 0]
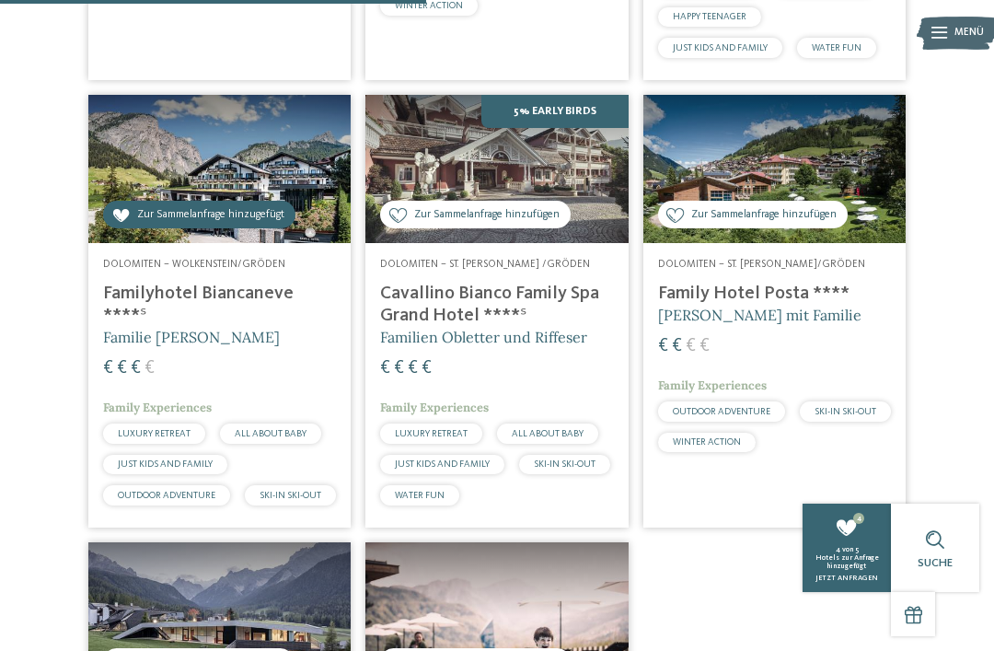
click at [532, 228] on div "Zur Sammelanfrage hinzufügen Zur Sammelanfrage hinzugefügt" at bounding box center [475, 215] width 190 height 28
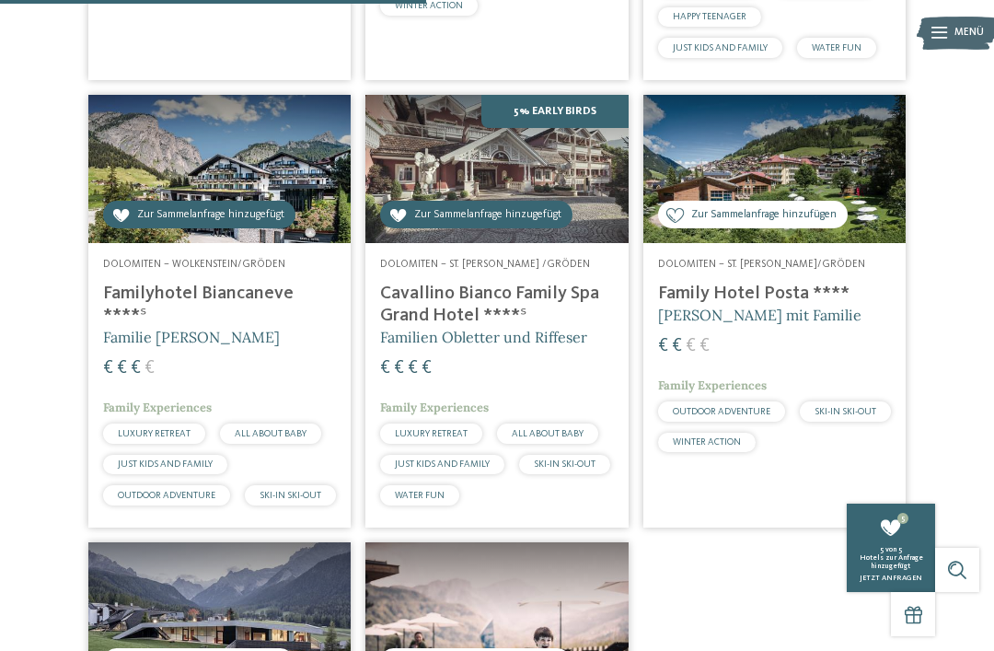
click at [796, 223] on span "Zur Sammelanfrage hinzufügen" at bounding box center [763, 215] width 145 height 16
click at [780, 223] on span "Zur Sammelanfrage hinzufügen" at bounding box center [763, 215] width 145 height 16
click at [742, 223] on span "Zur Sammelanfrage hinzufügen" at bounding box center [763, 215] width 145 height 16
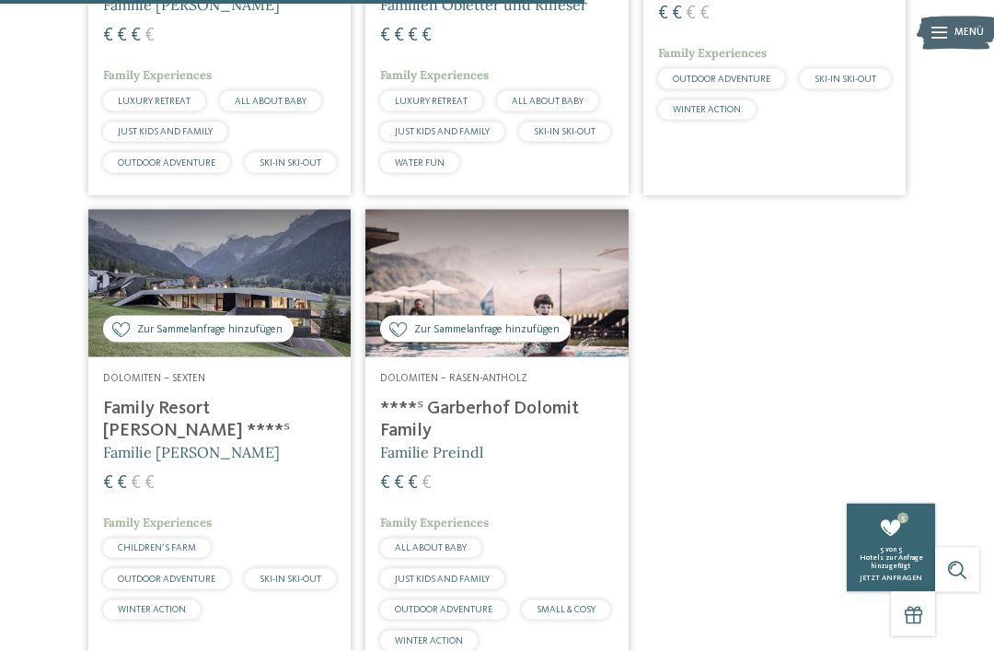
scroll to position [1234, 0]
click at [238, 337] on span "Zur Sammelanfrage hinzufügen" at bounding box center [209, 329] width 145 height 16
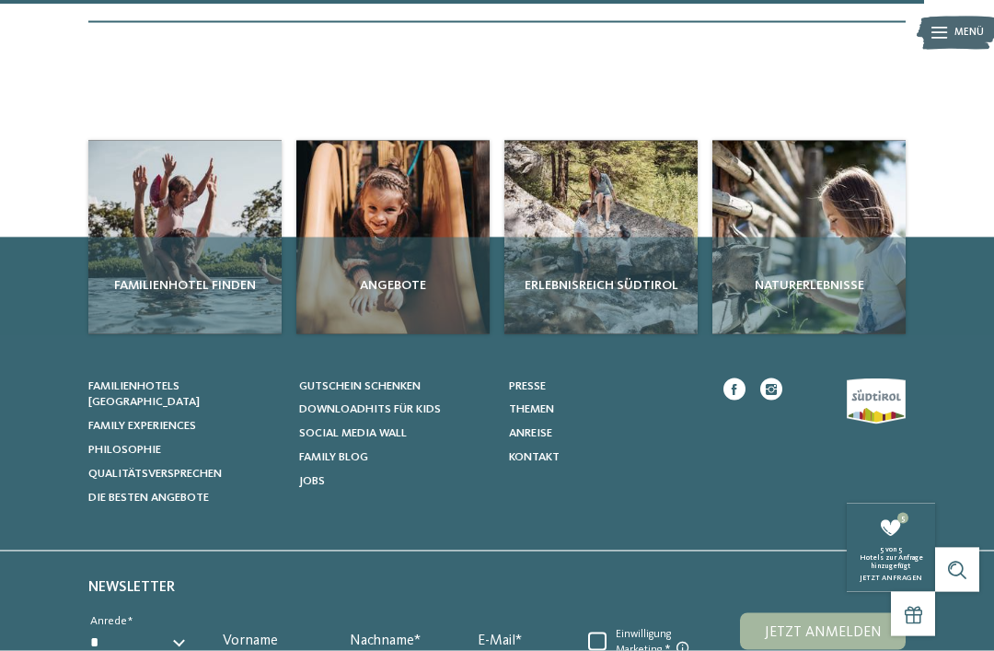
scroll to position [1952, 0]
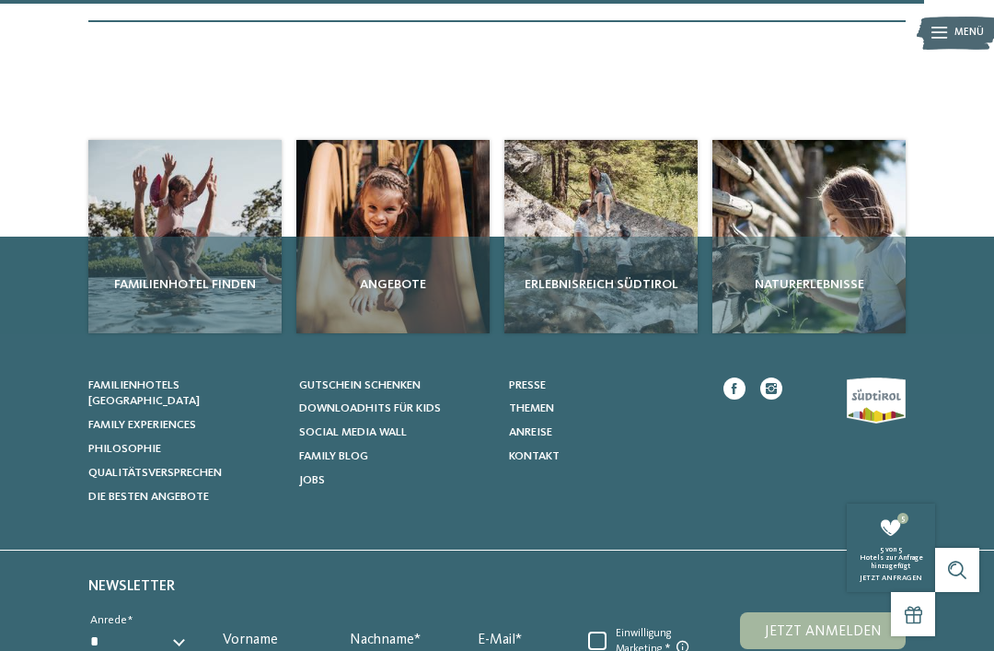
click at [440, 283] on div "Angebote" at bounding box center [392, 284] width 193 height 97
